Goal: Information Seeking & Learning: Learn about a topic

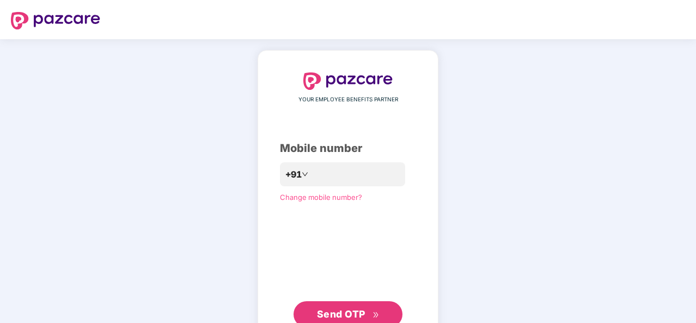
click at [376, 310] on span "Send OTP" at bounding box center [348, 314] width 63 height 15
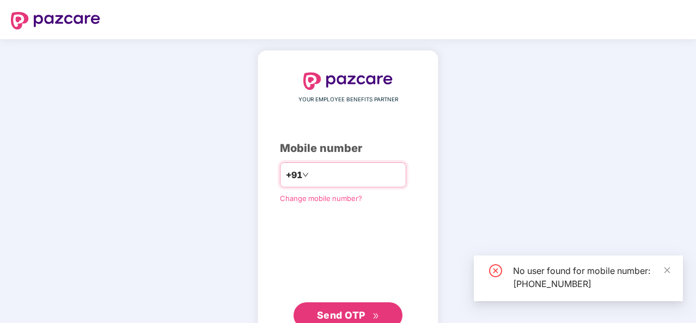
click at [368, 172] on input "**********" at bounding box center [355, 174] width 89 height 17
type input "*"
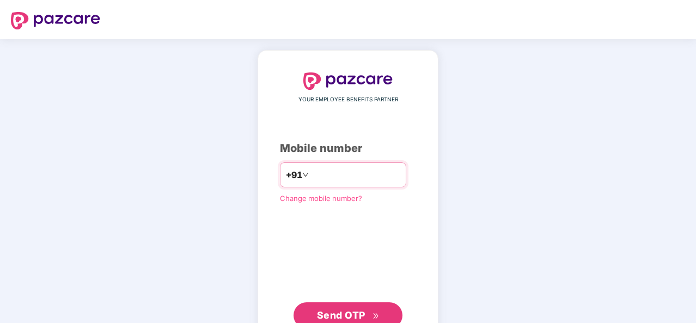
type input "**********"
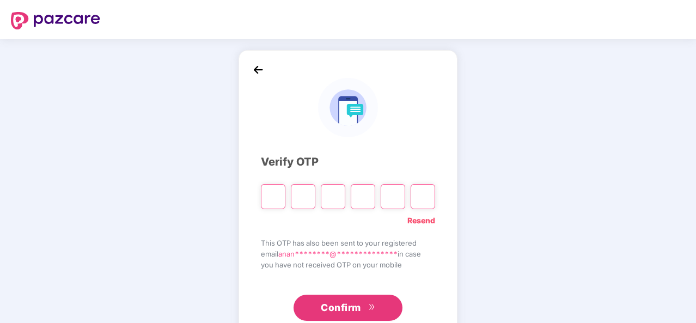
type input "*"
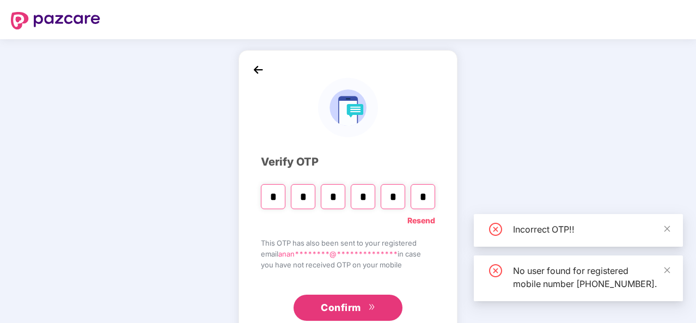
type input "*"
click at [366, 305] on button "Confirm" at bounding box center [348, 308] width 109 height 26
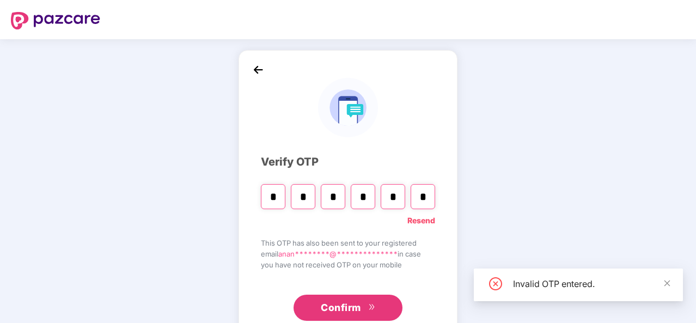
click at [307, 202] on input "*" at bounding box center [303, 196] width 25 height 25
type input "*"
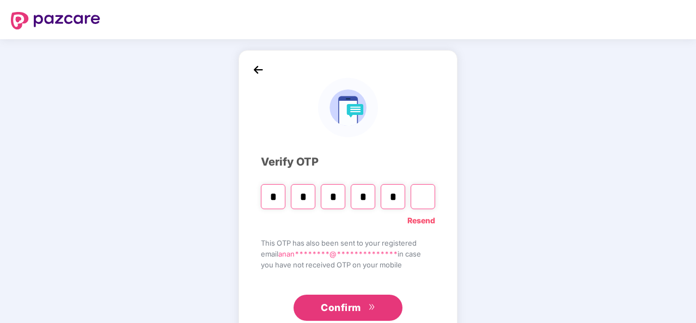
type input "*"
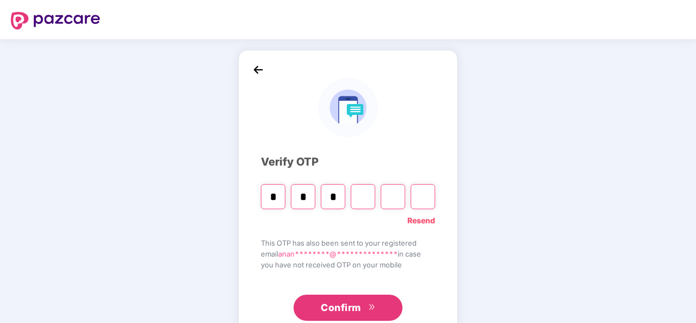
type input "*"
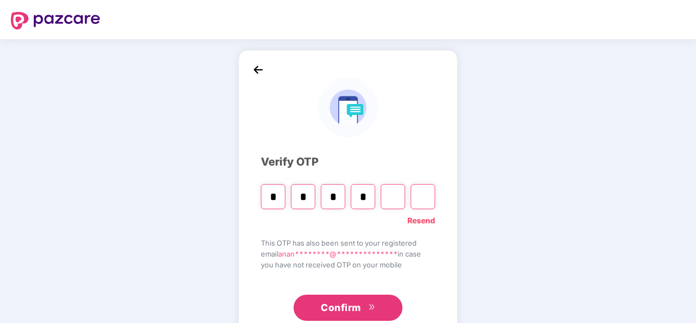
type input "*"
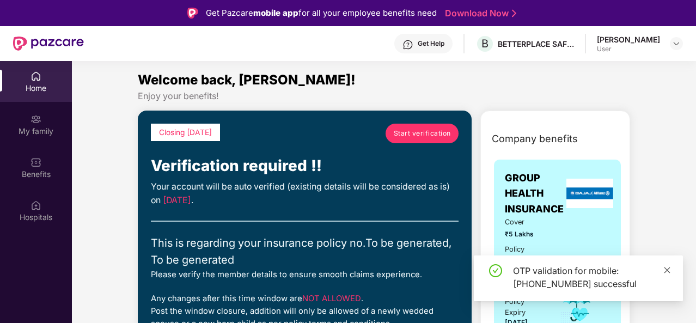
click at [670, 269] on icon "close" at bounding box center [668, 270] width 8 height 8
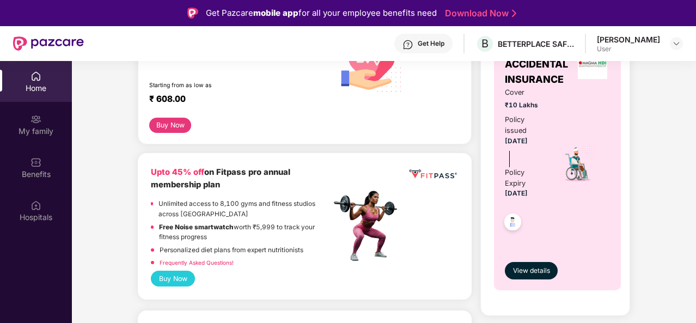
scroll to position [429, 0]
click at [527, 268] on span "View details" at bounding box center [531, 270] width 37 height 10
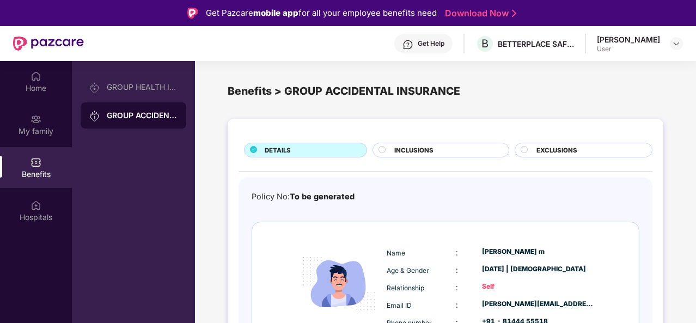
scroll to position [58, 0]
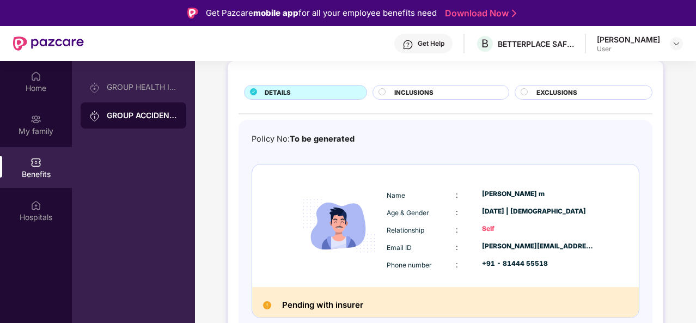
click at [408, 88] on span "INCLUSIONS" at bounding box center [414, 93] width 39 height 10
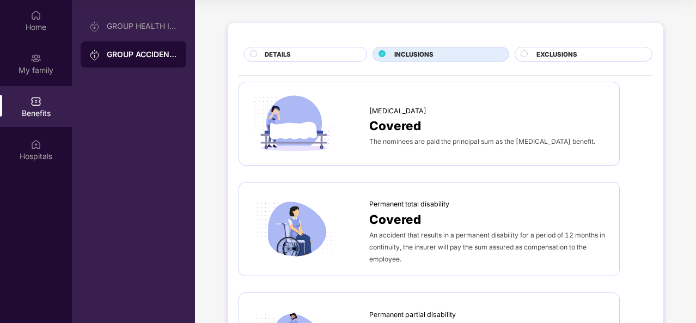
scroll to position [0, 0]
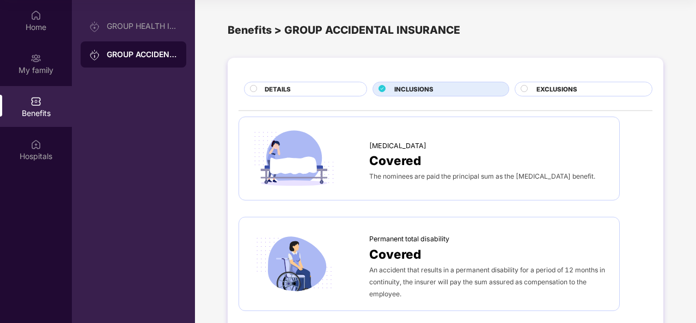
click at [399, 88] on span "INCLUSIONS" at bounding box center [414, 89] width 39 height 10
click at [254, 87] on circle at bounding box center [254, 88] width 7 height 7
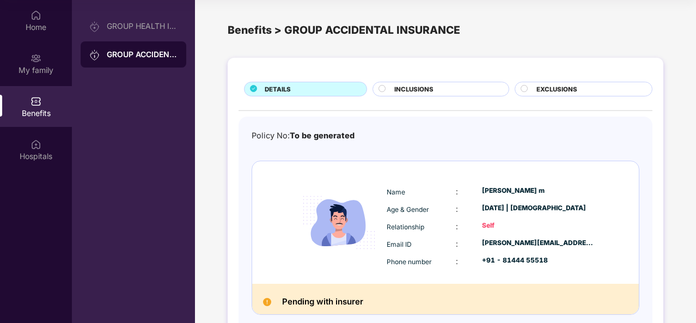
scroll to position [58, 0]
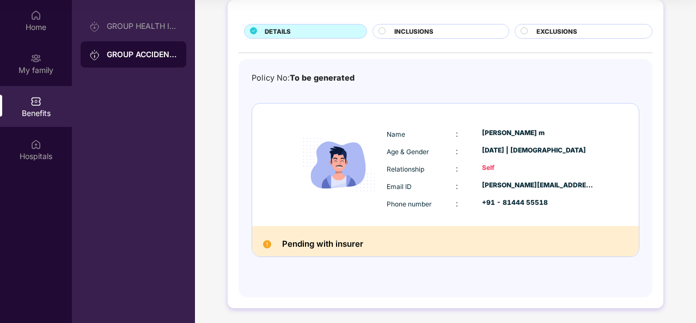
click at [526, 30] on circle at bounding box center [524, 30] width 7 height 7
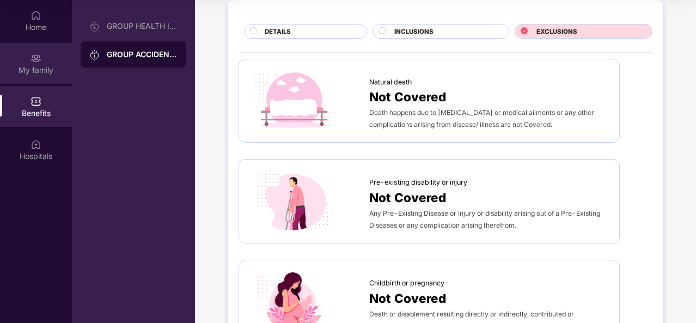
click at [30, 68] on div "My family" at bounding box center [36, 70] width 72 height 11
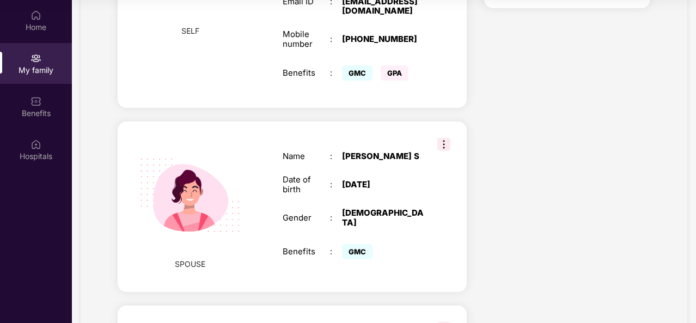
scroll to position [574, 0]
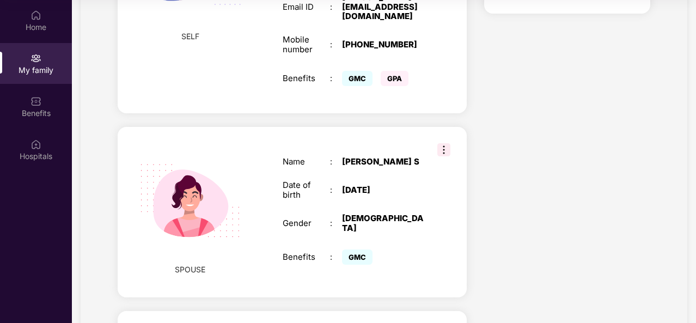
click at [444, 143] on img at bounding box center [444, 149] width 13 height 13
click at [433, 229] on div "Name : [PERSON_NAME] S Date of birth : [DEMOGRAPHIC_DATA] Gender : [DEMOGRAPHIC…" at bounding box center [353, 211] width 163 height 137
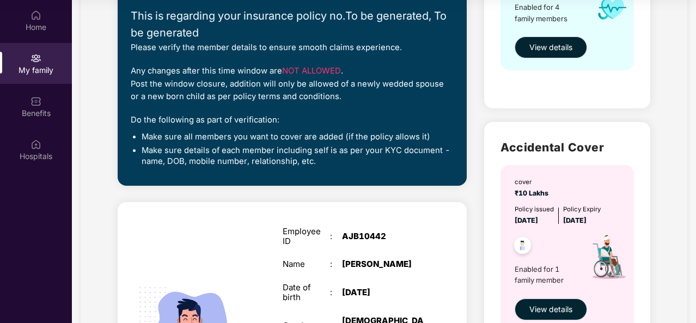
scroll to position [0, 0]
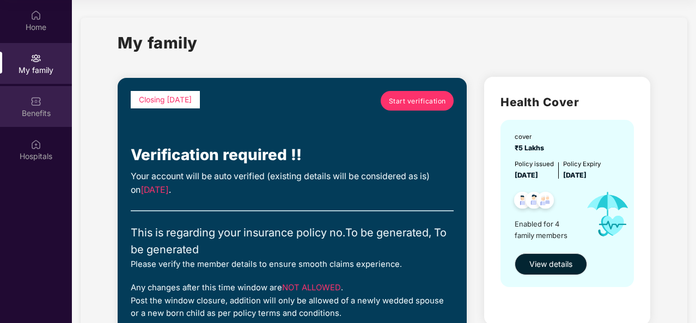
click at [37, 110] on div "Benefits" at bounding box center [36, 113] width 72 height 11
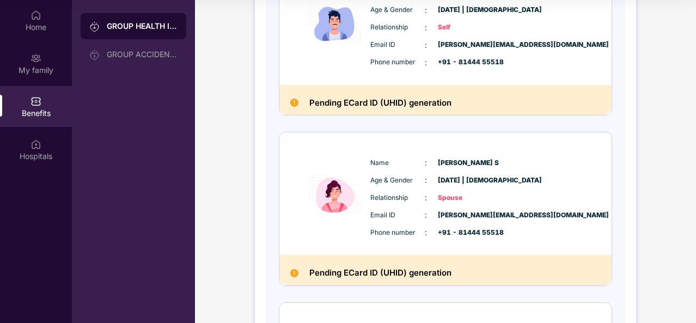
scroll to position [205, 0]
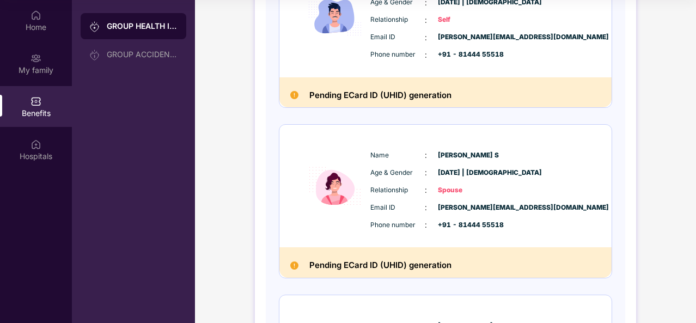
click at [372, 266] on h2 "Pending ECard ID (UHID) generation" at bounding box center [381, 265] width 142 height 14
click at [301, 266] on div "Pending ECard ID (UHID) generation" at bounding box center [446, 262] width 332 height 31
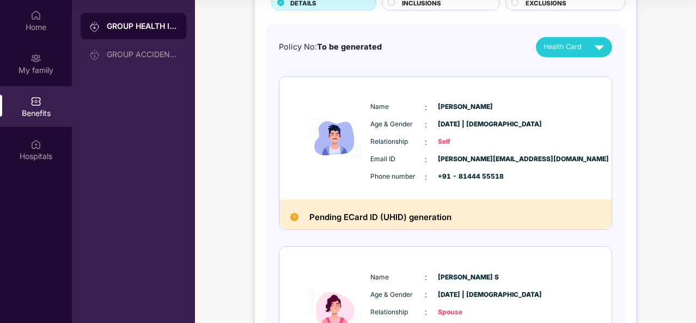
scroll to position [63, 0]
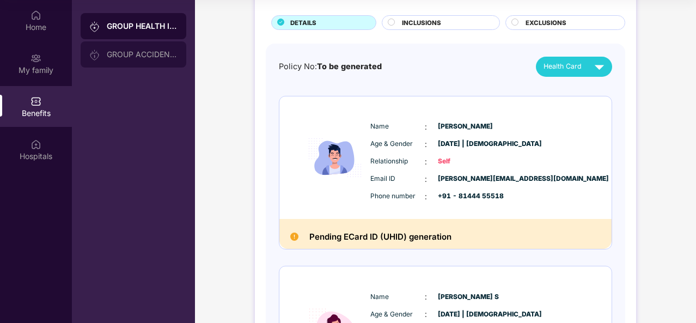
click at [116, 53] on div "GROUP ACCIDENTAL INSURANCE" at bounding box center [142, 54] width 71 height 9
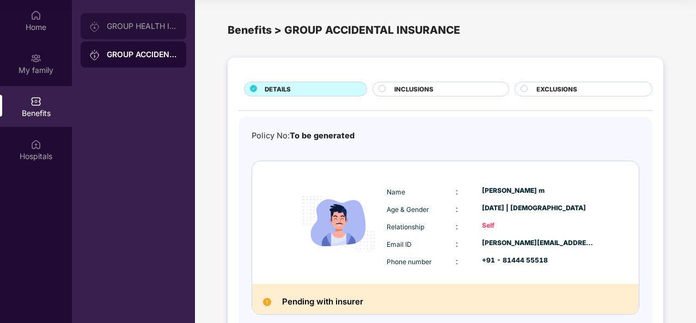
click at [146, 30] on div "GROUP HEALTH INSURANCE" at bounding box center [142, 26] width 71 height 9
